Goal: Find specific page/section: Find specific page/section

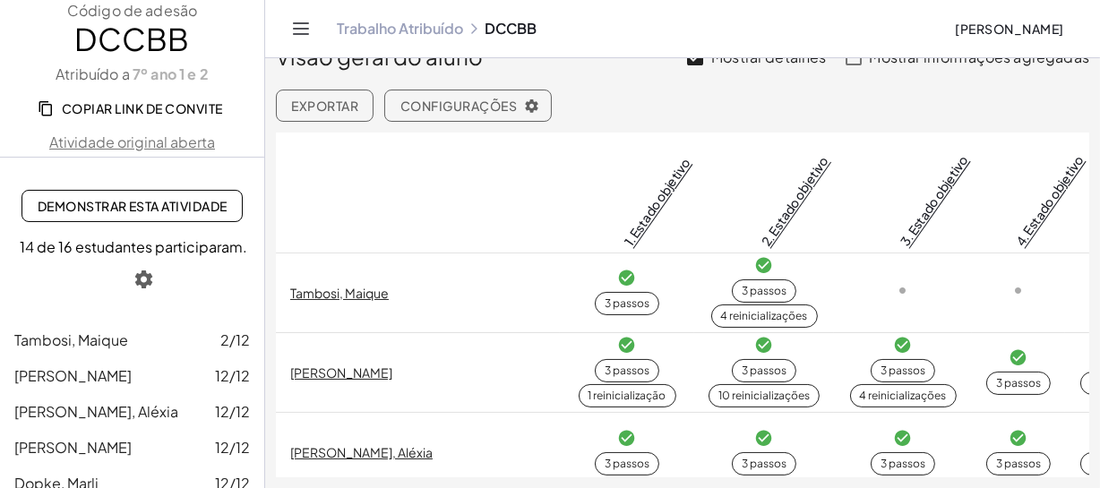
scroll to position [842, 0]
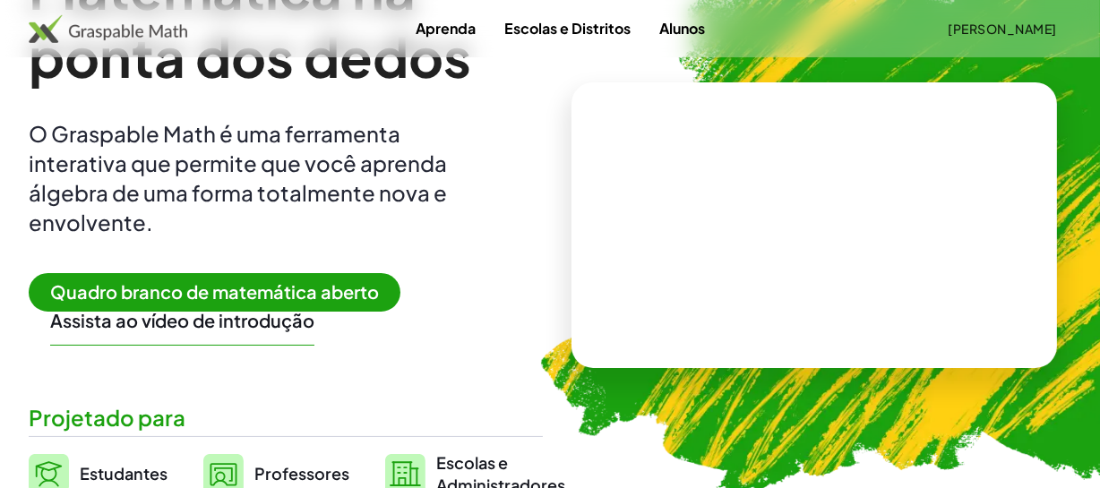
scroll to position [162, 0]
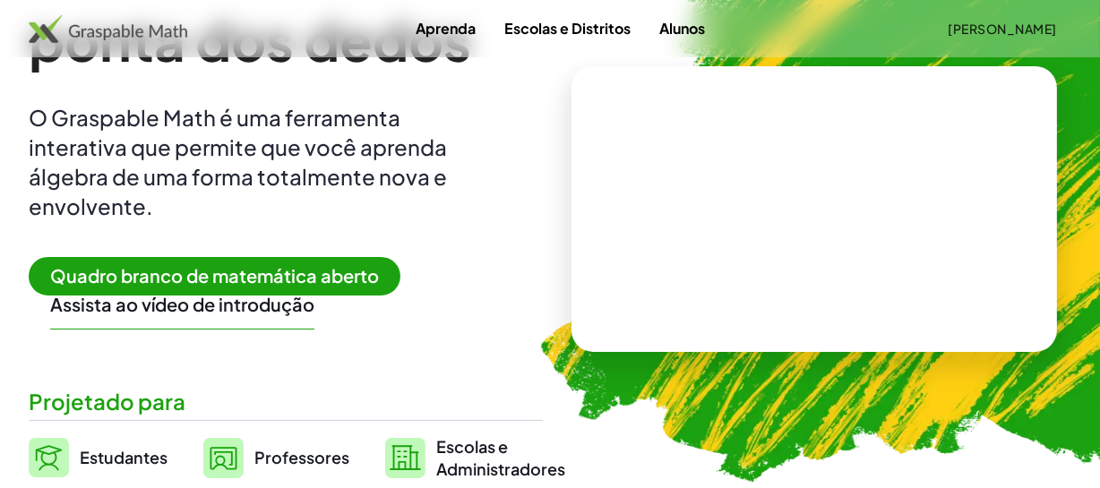
click at [301, 458] on font "Professores" at bounding box center [301, 457] width 95 height 21
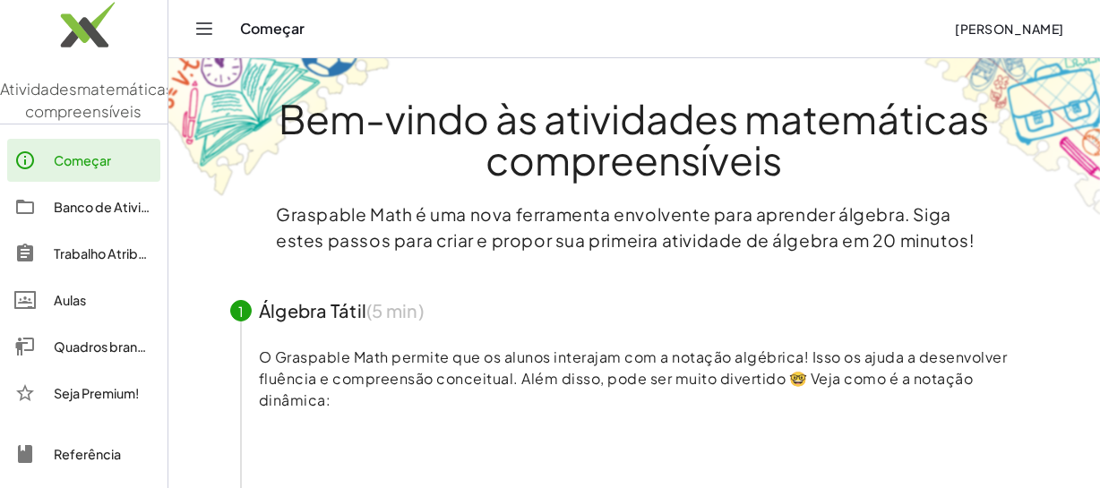
click at [76, 308] on font "Aulas" at bounding box center [70, 300] width 32 height 16
